Goal: Transaction & Acquisition: Purchase product/service

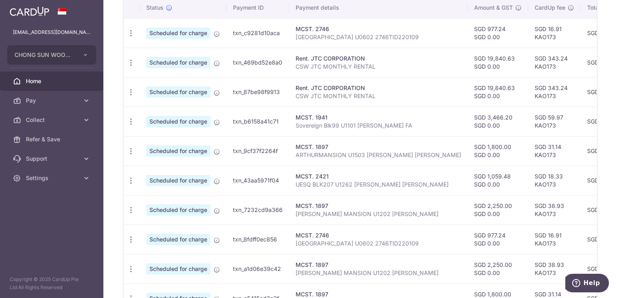
scroll to position [166, 0]
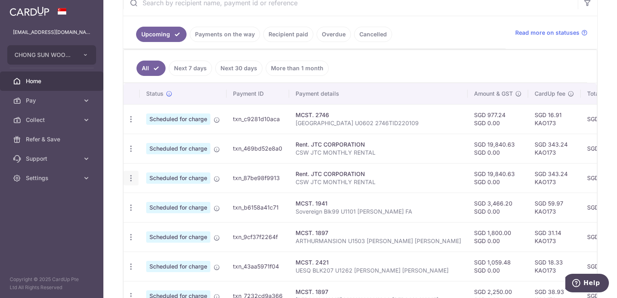
click at [130, 174] on icon "button" at bounding box center [131, 178] width 8 height 8
click at [161, 198] on span "Update payment" at bounding box center [174, 200] width 55 height 10
radio input "true"
type input "19,840.63"
type input "0.00"
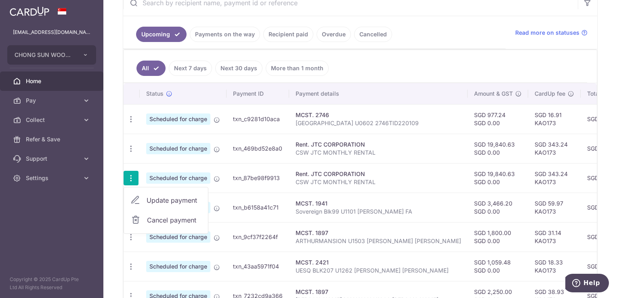
type input "23/10/2025"
type input "CSW JTC MONTHLY RENTAL"
type input "CSW JTC RENTAL"
type input "KAO173"
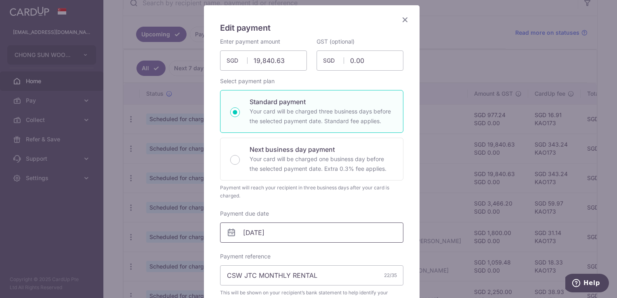
scroll to position [161, 0]
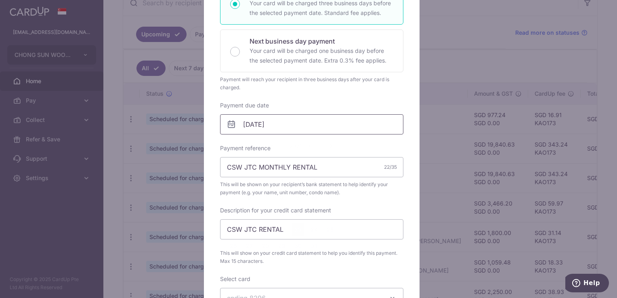
click at [302, 123] on input "23/10/2025" at bounding box center [311, 124] width 183 height 20
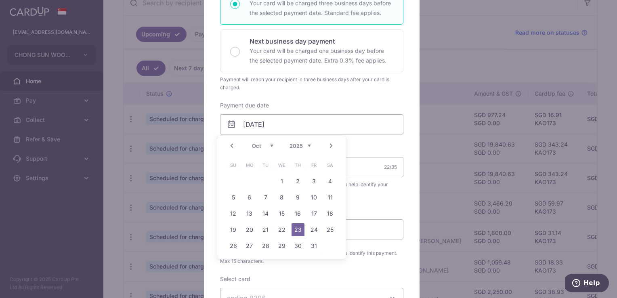
click at [520, 46] on div "Edit payment By clicking apply, you will make changes to all payments to JTC CO…" at bounding box center [308, 149] width 617 height 298
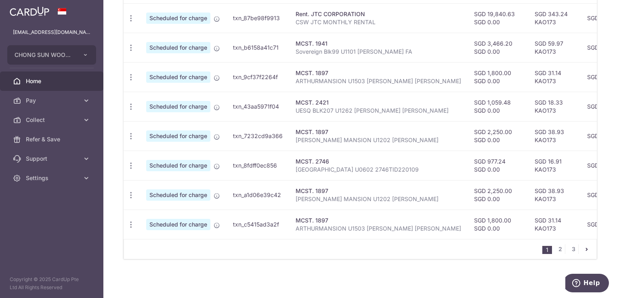
scroll to position [166, 0]
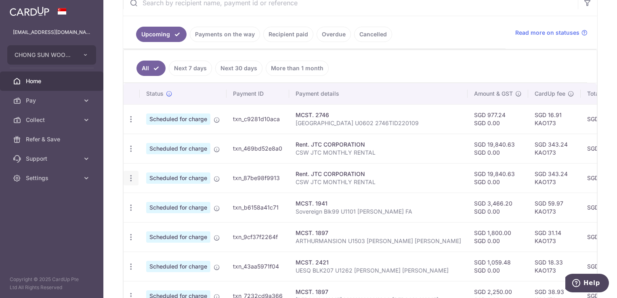
click at [131, 178] on icon "button" at bounding box center [131, 178] width 8 height 8
click at [170, 198] on span "Update payment" at bounding box center [174, 200] width 55 height 10
radio input "true"
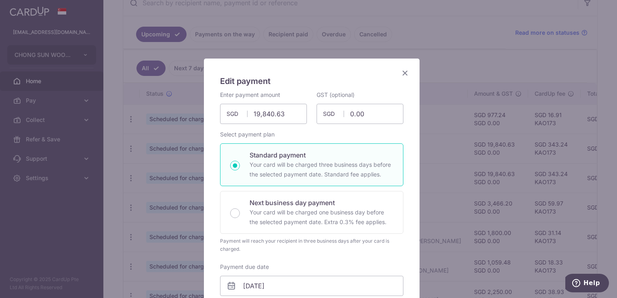
scroll to position [161, 0]
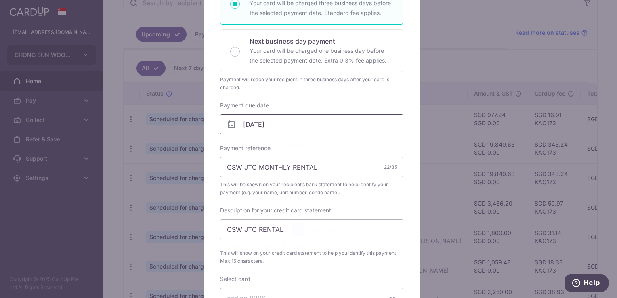
click at [322, 124] on input "23/10/2025" at bounding box center [311, 124] width 183 height 20
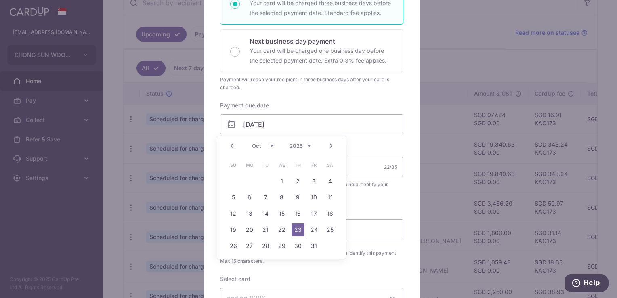
click at [375, 148] on div "Payment reference CSW JTC MONTHLY RENTAL 22/35 This will be shown on your recip…" at bounding box center [311, 170] width 183 height 52
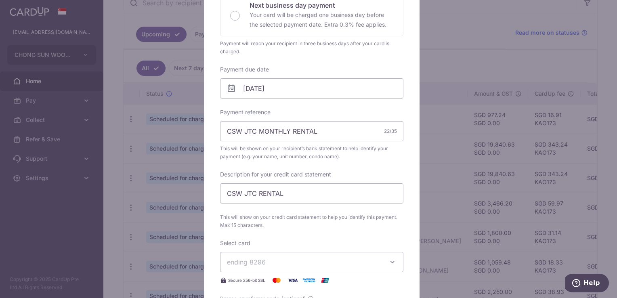
scroll to position [202, 0]
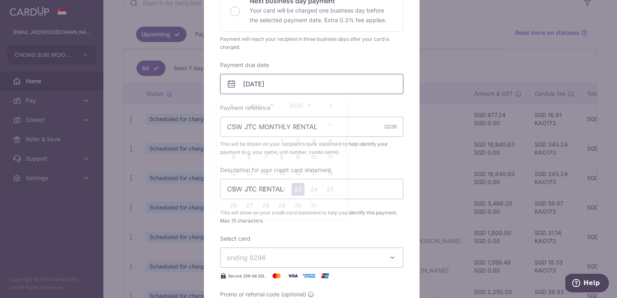
click at [316, 83] on input "23/10/2025" at bounding box center [311, 84] width 183 height 20
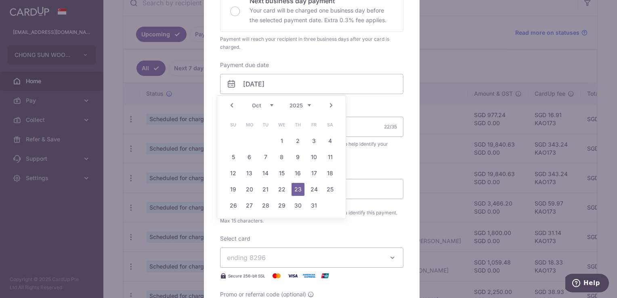
click at [296, 189] on link "23" at bounding box center [297, 189] width 13 height 13
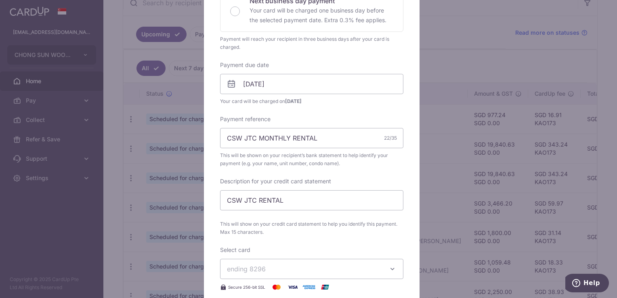
scroll to position [435, 0]
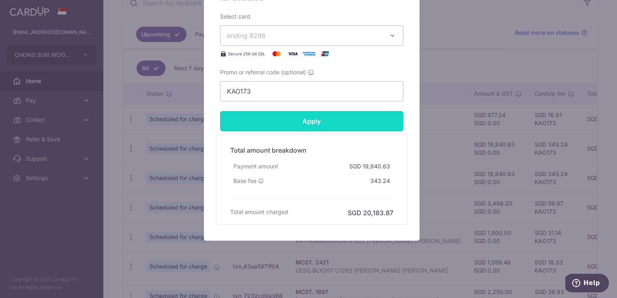
click at [326, 121] on input "Apply" at bounding box center [311, 121] width 183 height 20
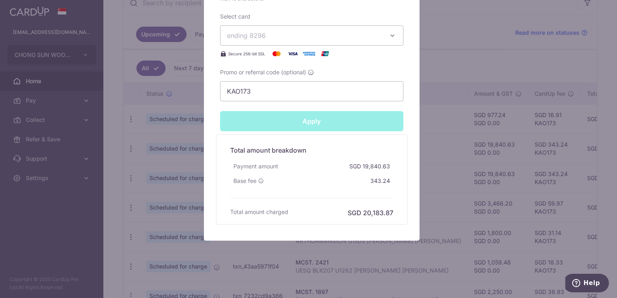
type input "Successfully Applied"
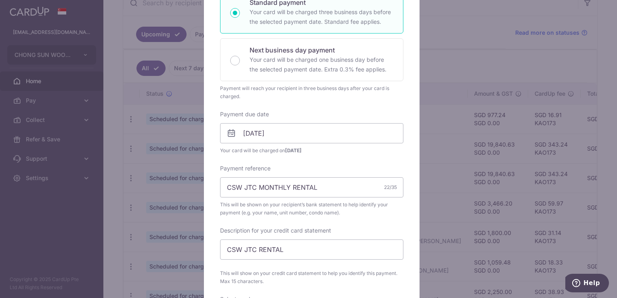
scroll to position [0, 0]
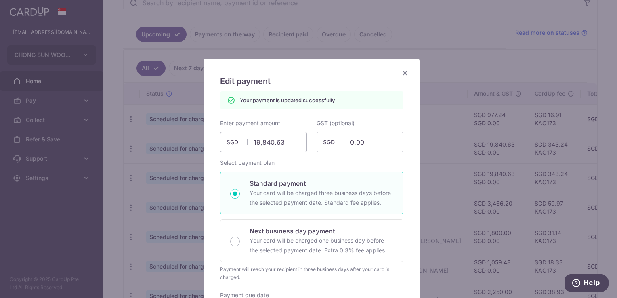
click at [400, 72] on icon "Close" at bounding box center [405, 73] width 10 height 10
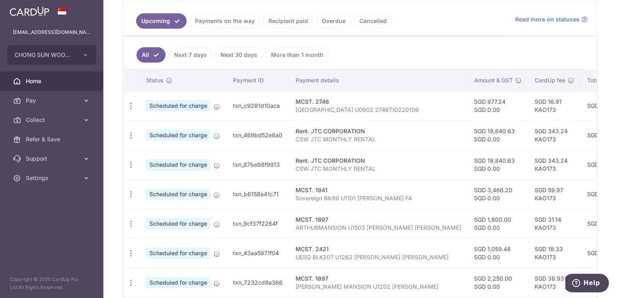
scroll to position [166, 0]
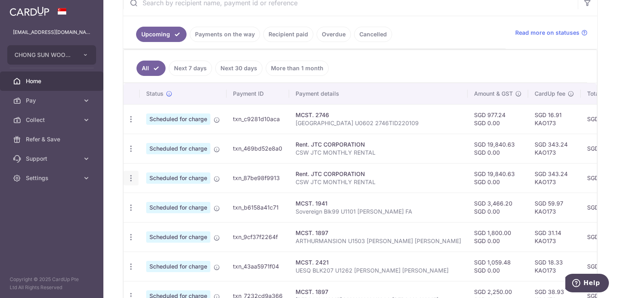
click at [132, 174] on icon "button" at bounding box center [131, 178] width 8 height 8
click at [179, 199] on span "Update payment" at bounding box center [174, 200] width 55 height 10
radio input "true"
type input "19,840.63"
type input "0.00"
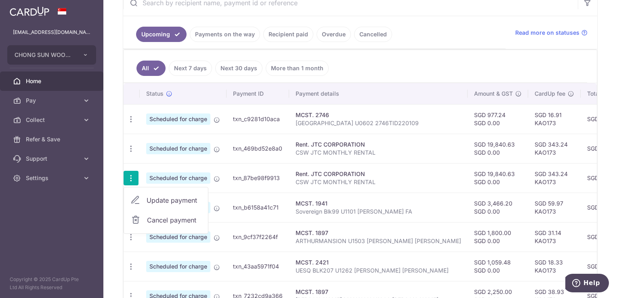
type input "23/10/2025"
type input "CSW JTC MONTHLY RENTAL"
type input "CSW JTC RENTAL"
type input "KAO173"
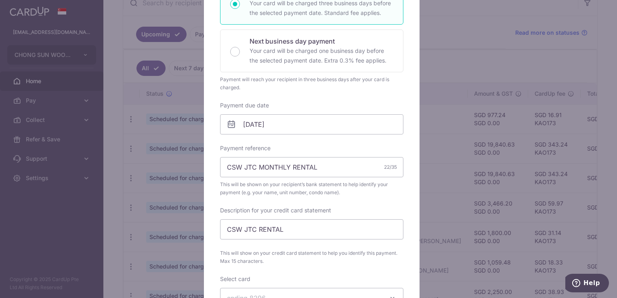
scroll to position [0, 0]
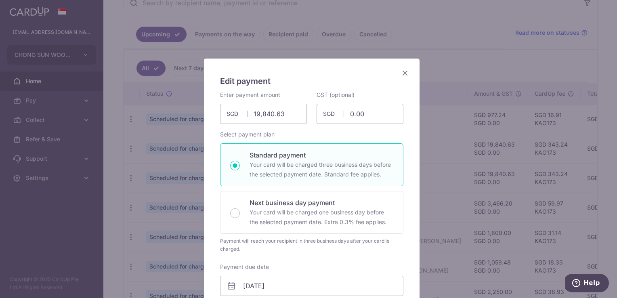
click at [405, 73] on icon "Close" at bounding box center [405, 73] width 10 height 10
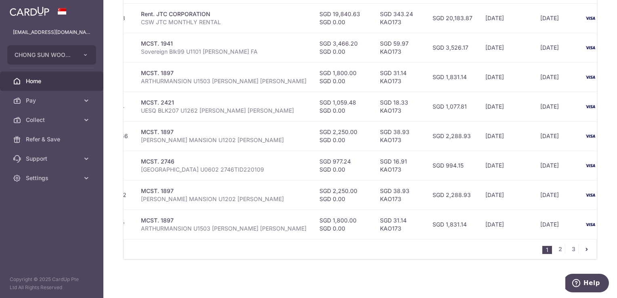
scroll to position [247, 0]
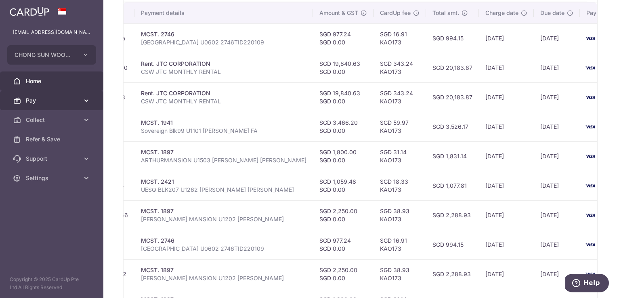
click at [55, 98] on span "Pay" at bounding box center [52, 100] width 53 height 8
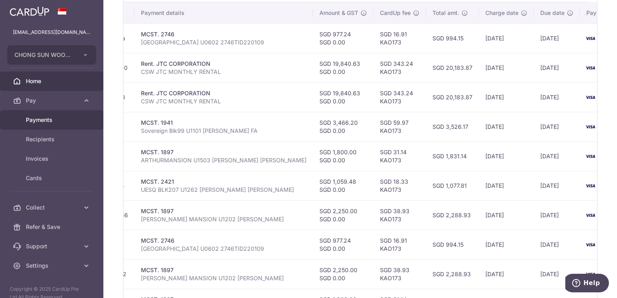
click at [71, 119] on span "Payments" at bounding box center [52, 120] width 53 height 8
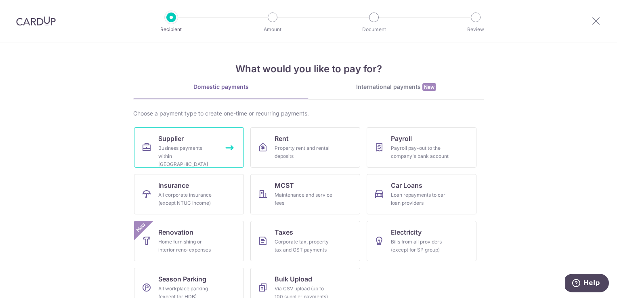
click at [193, 145] on div "Business payments within Singapore" at bounding box center [187, 156] width 58 height 24
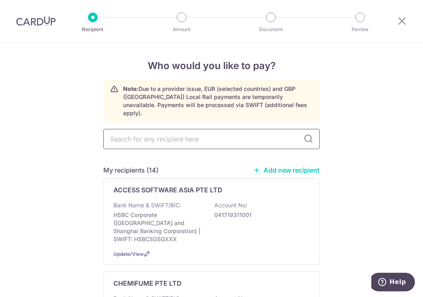
click at [173, 129] on input "text" at bounding box center [211, 139] width 216 height 20
type input "ming"
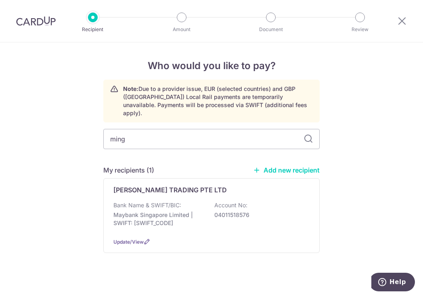
click at [349, 154] on div "Who would you like to pay? Note: Due to a provider issue, EUR (selected countri…" at bounding box center [211, 172] width 423 height 261
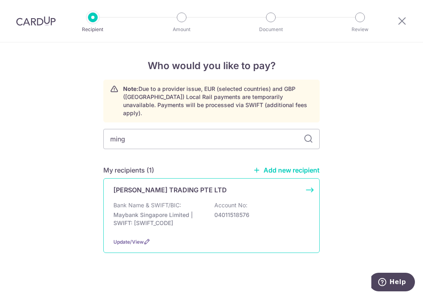
click at [161, 201] on p "Bank Name & SWIFT/BIC:" at bounding box center [147, 205] width 68 height 8
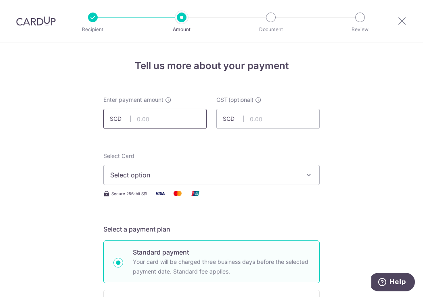
click at [188, 119] on input "text" at bounding box center [154, 119] width 103 height 20
type input "1,037.68"
click at [184, 179] on span "Select option" at bounding box center [204, 175] width 188 height 10
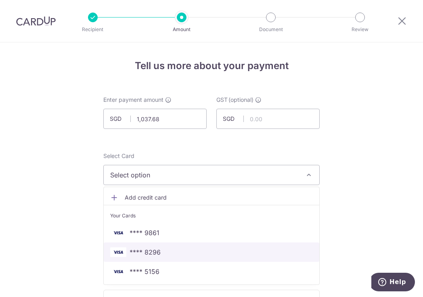
click at [189, 257] on link "**** 8296" at bounding box center [212, 251] width 216 height 19
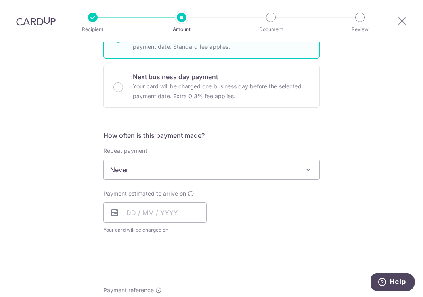
scroll to position [242, 0]
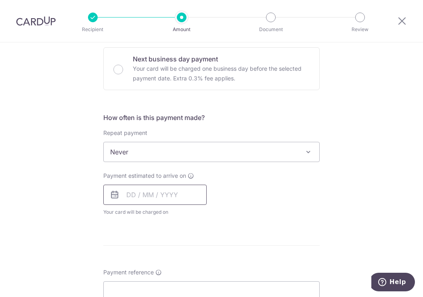
click at [161, 191] on input "text" at bounding box center [154, 194] width 103 height 20
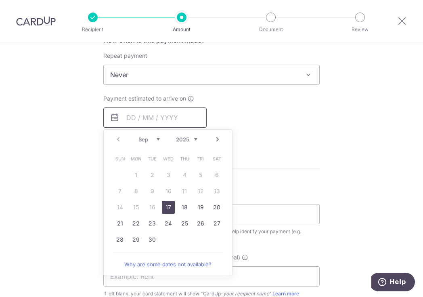
scroll to position [323, 0]
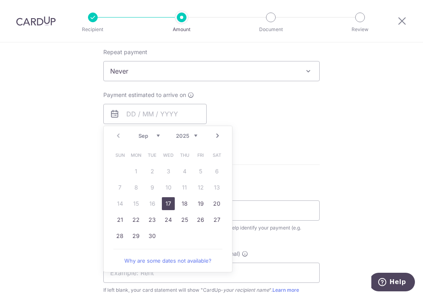
click at [165, 205] on link "17" at bounding box center [168, 203] width 13 height 13
type input "17/09/2025"
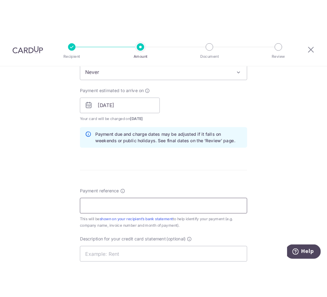
scroll to position [363, 0]
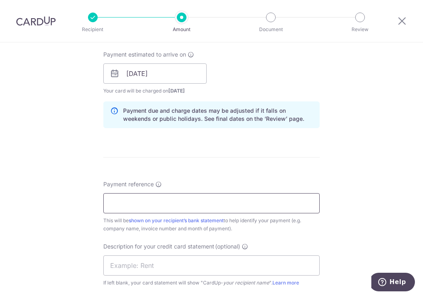
drag, startPoint x: 136, startPoint y: 202, endPoint x: 16, endPoint y: 214, distance: 120.1
click at [135, 202] on input "Payment reference" at bounding box center [211, 203] width 216 height 20
click at [274, 159] on form "Enter payment amount SGD 1,037.68 1037.68 GST (optional) SGD Select Card **** 8…" at bounding box center [211, 95] width 216 height 726
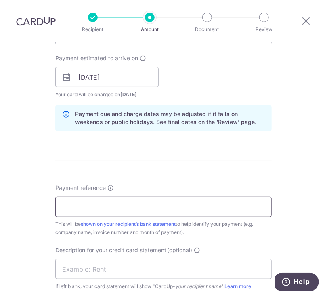
click at [64, 209] on input "Payment reference" at bounding box center [163, 207] width 216 height 20
click at [57, 205] on input "INV0000580720 INV0000581667" at bounding box center [163, 207] width 216 height 20
click at [101, 205] on input "CSW Pay INV0000580720 INV0000581667" at bounding box center [163, 207] width 216 height 20
click at [148, 205] on input "CSW Pay IN0000580720 INV0000581667" at bounding box center [163, 207] width 216 height 20
click at [87, 207] on input "CSW Pay IN0000580720 IN0000581667" at bounding box center [163, 207] width 216 height 20
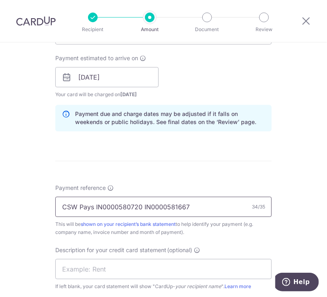
scroll to position [404, 0]
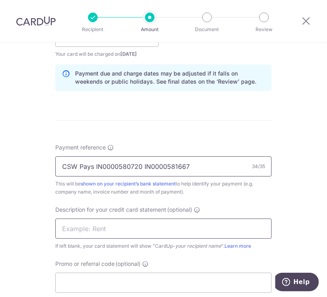
type input "CSW Pays IN0000580720 IN0000581667"
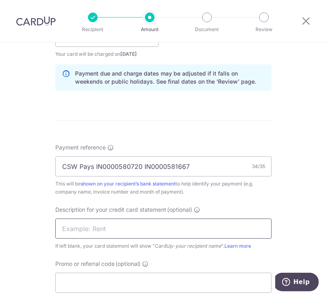
click at [129, 227] on input "text" at bounding box center [163, 228] width 216 height 20
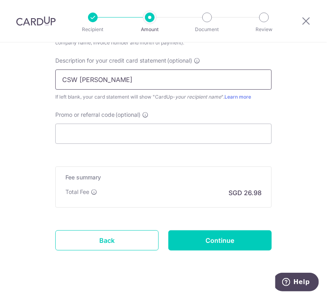
scroll to position [565, 0]
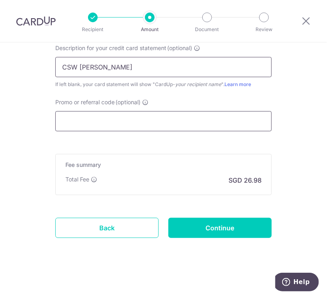
type input "CSW Ming Hup"
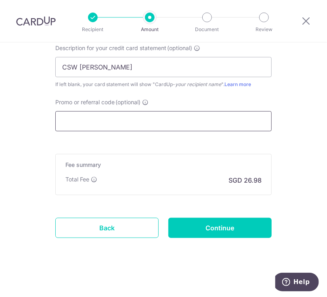
click at [81, 120] on input "Promo or referral code (optional)" at bounding box center [163, 121] width 216 height 20
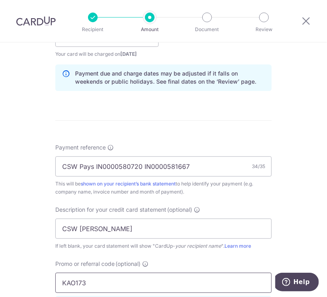
scroll to position [602, 0]
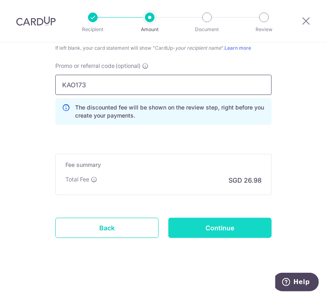
type input "KAO173"
click at [212, 226] on input "Continue" at bounding box center [219, 228] width 103 height 20
type input "Create Schedule"
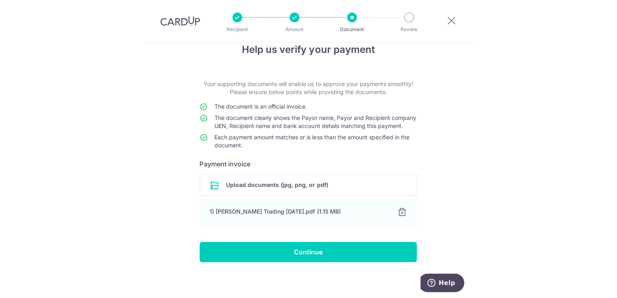
scroll to position [29, 0]
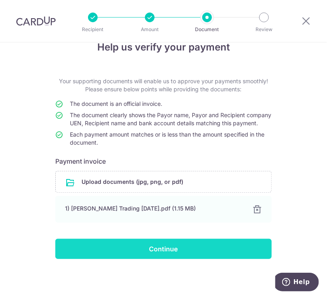
click at [157, 248] on input "Continue" at bounding box center [163, 249] width 216 height 20
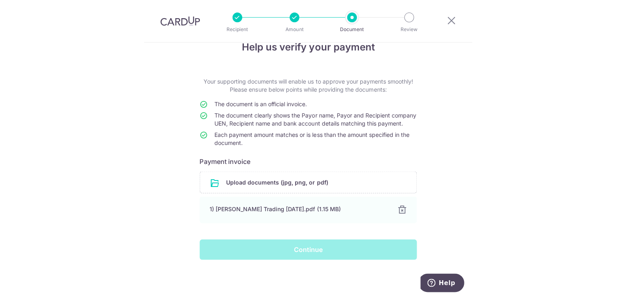
scroll to position [25, 0]
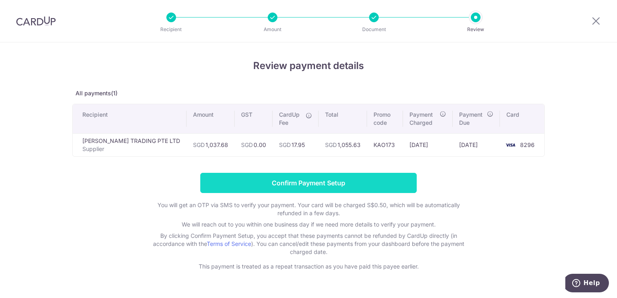
click at [369, 178] on input "Confirm Payment Setup" at bounding box center [308, 183] width 216 height 20
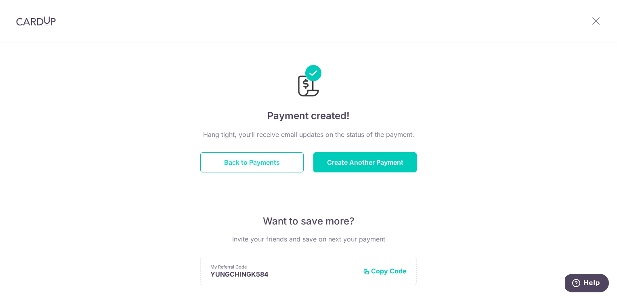
click at [252, 165] on button "Back to Payments" at bounding box center [251, 162] width 103 height 20
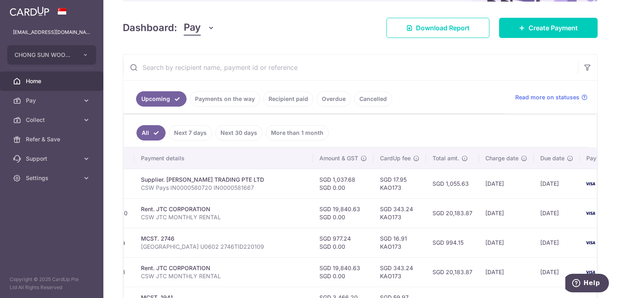
scroll to position [5, 0]
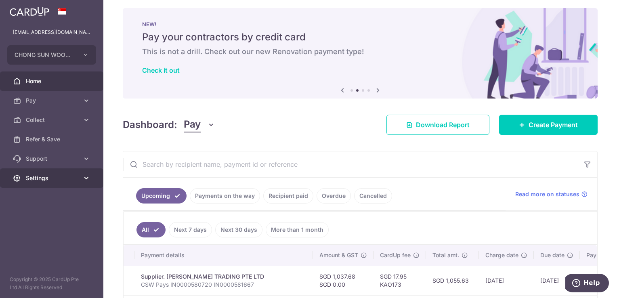
click at [50, 179] on span "Settings" at bounding box center [52, 178] width 53 height 8
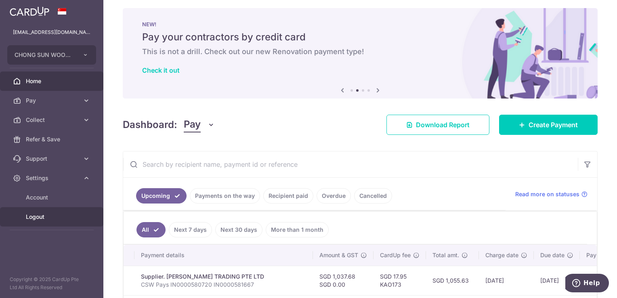
click at [47, 213] on span "Logout" at bounding box center [52, 217] width 53 height 8
